Goal: Task Accomplishment & Management: Manage account settings

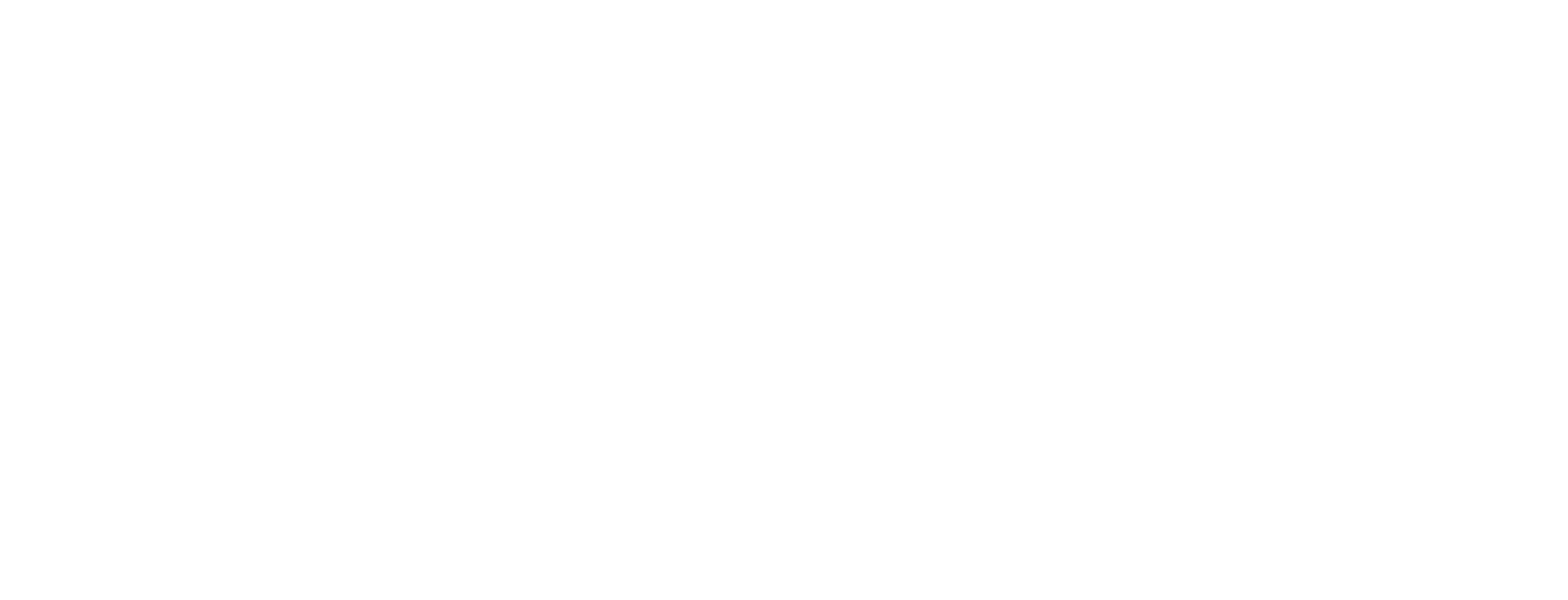
click at [1370, 0] on html at bounding box center [784, 0] width 1568 height 0
click at [560, 0] on html at bounding box center [784, 0] width 1568 height 0
